Goal: Task Accomplishment & Management: Manage account settings

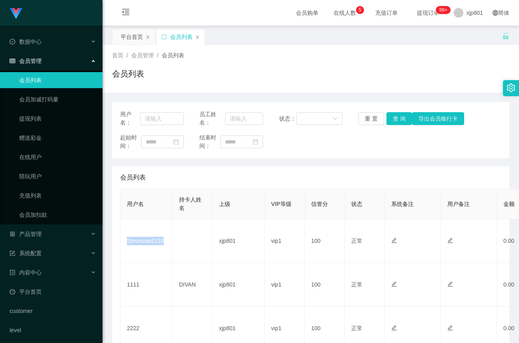
scroll to position [34, 0]
